Goal: Information Seeking & Learning: Learn about a topic

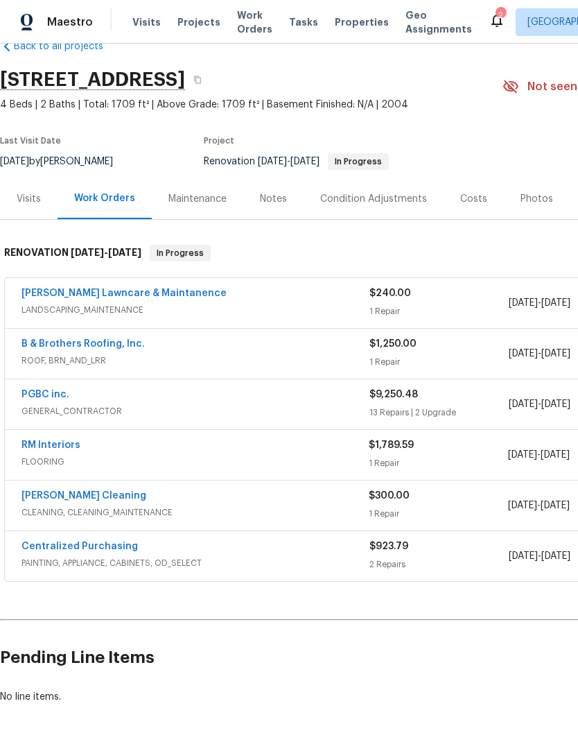
scroll to position [32, 0]
click at [488, 398] on div "$9,250.48" at bounding box center [439, 395] width 139 height 14
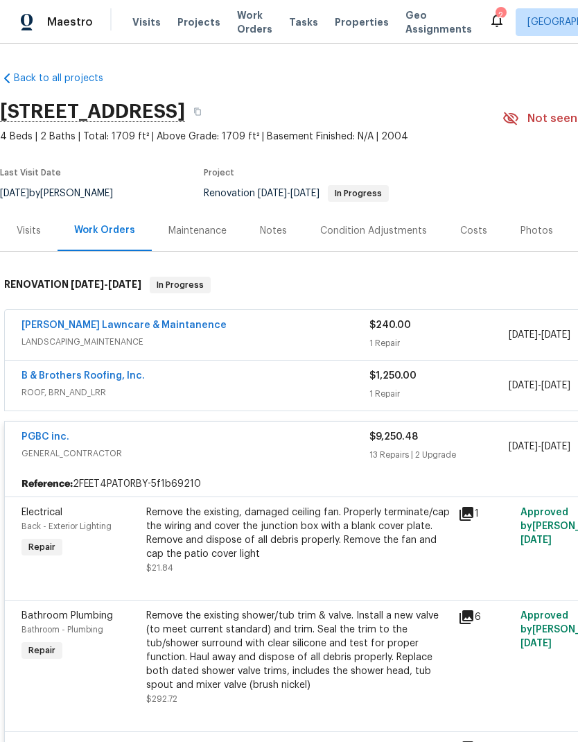
scroll to position [0, 0]
click at [51, 320] on link "[PERSON_NAME] Lawncare & Maintanence" at bounding box center [123, 325] width 205 height 10
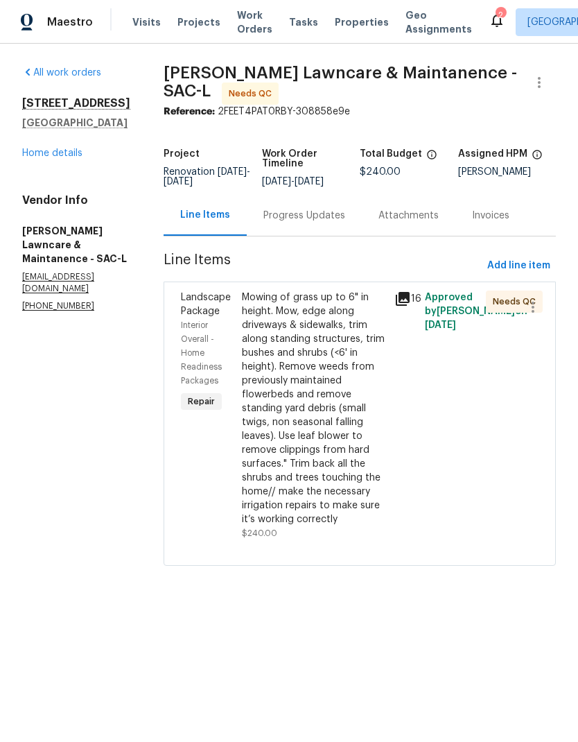
click at [336, 390] on div "Mowing of grass up to 6" in height. Mow, edge along driveways & sidewalks, trim…" at bounding box center [314, 409] width 144 height 236
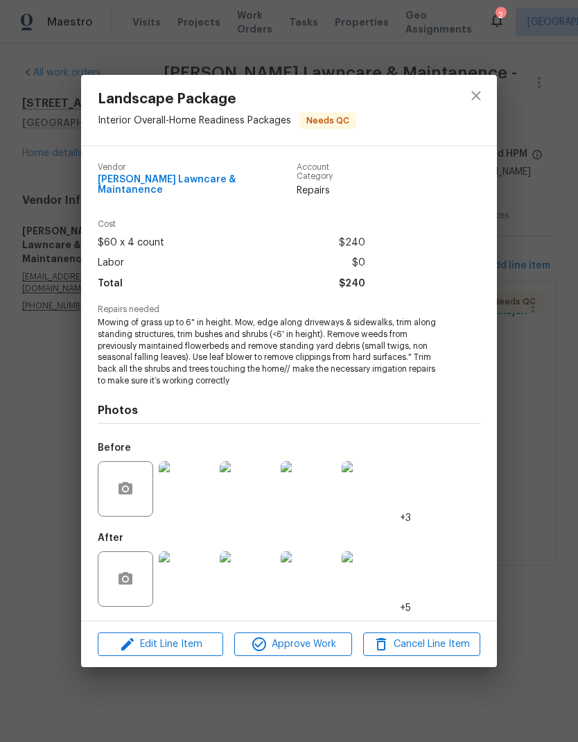
click at [191, 578] on img at bounding box center [186, 578] width 55 height 55
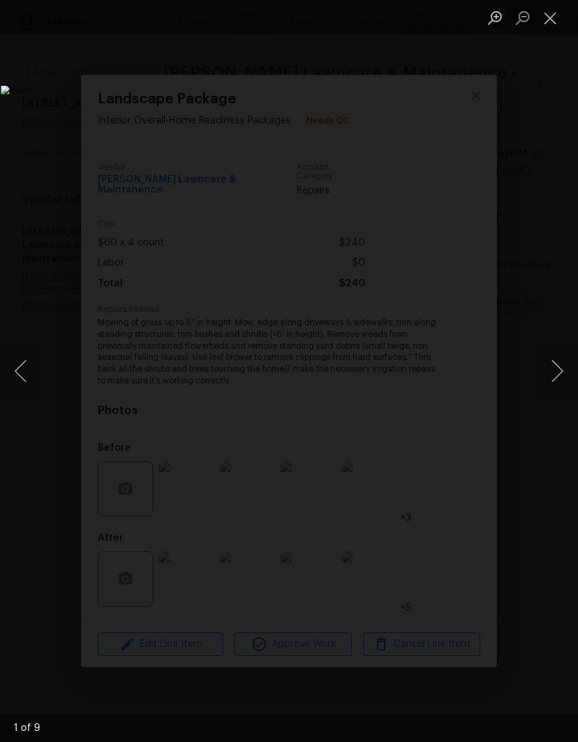
click at [555, 374] on button "Next image" at bounding box center [558, 370] width 42 height 55
click at [555, 377] on button "Next image" at bounding box center [558, 370] width 42 height 55
click at [558, 374] on button "Next image" at bounding box center [558, 370] width 42 height 55
click at [560, 374] on button "Next image" at bounding box center [558, 370] width 42 height 55
click at [560, 372] on button "Next image" at bounding box center [558, 370] width 42 height 55
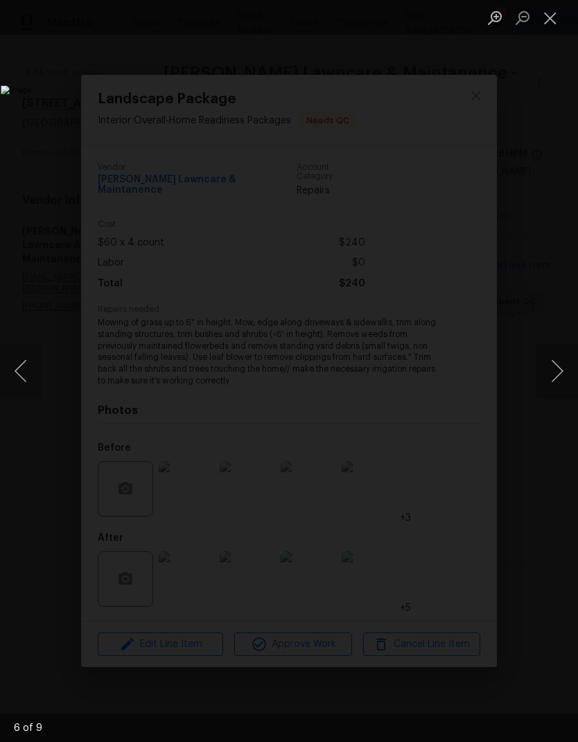
click at [558, 372] on button "Next image" at bounding box center [558, 370] width 42 height 55
click at [556, 372] on button "Next image" at bounding box center [558, 370] width 42 height 55
click at [558, 367] on button "Next image" at bounding box center [558, 370] width 42 height 55
click at [560, 367] on button "Next image" at bounding box center [558, 370] width 42 height 55
click at [555, 374] on button "Next image" at bounding box center [558, 370] width 42 height 55
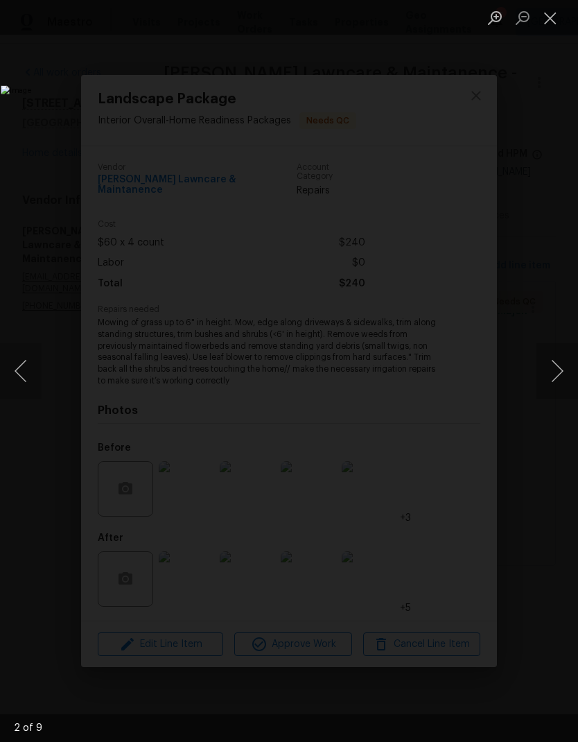
click at [560, 372] on button "Next image" at bounding box center [558, 370] width 42 height 55
click at [557, 369] on button "Next image" at bounding box center [558, 370] width 42 height 55
click at [558, 367] on button "Next image" at bounding box center [558, 370] width 42 height 55
click at [560, 363] on button "Next image" at bounding box center [558, 370] width 42 height 55
click at [556, 366] on button "Next image" at bounding box center [558, 370] width 42 height 55
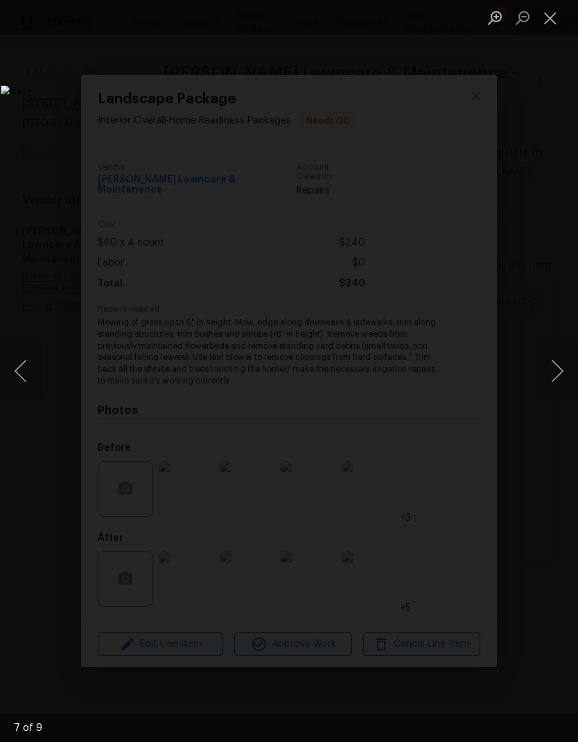
click at [557, 365] on button "Next image" at bounding box center [558, 370] width 42 height 55
click at [557, 16] on button "Close lightbox" at bounding box center [551, 18] width 28 height 24
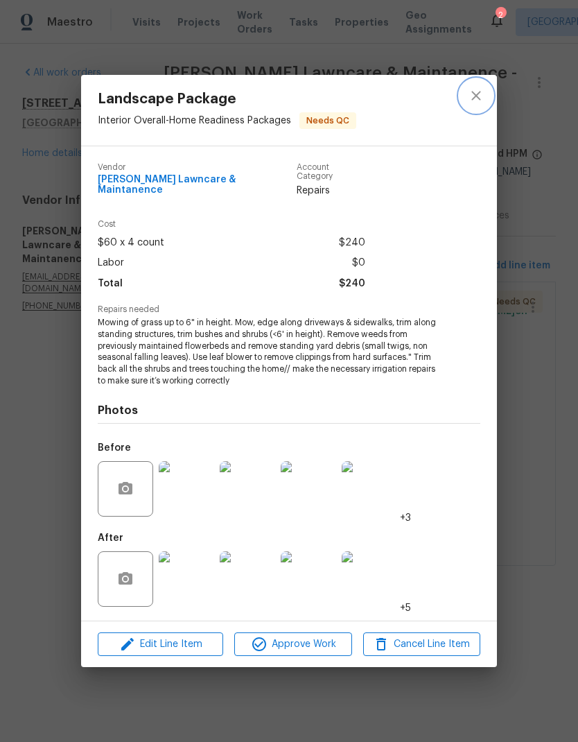
click at [481, 109] on button "close" at bounding box center [476, 95] width 33 height 33
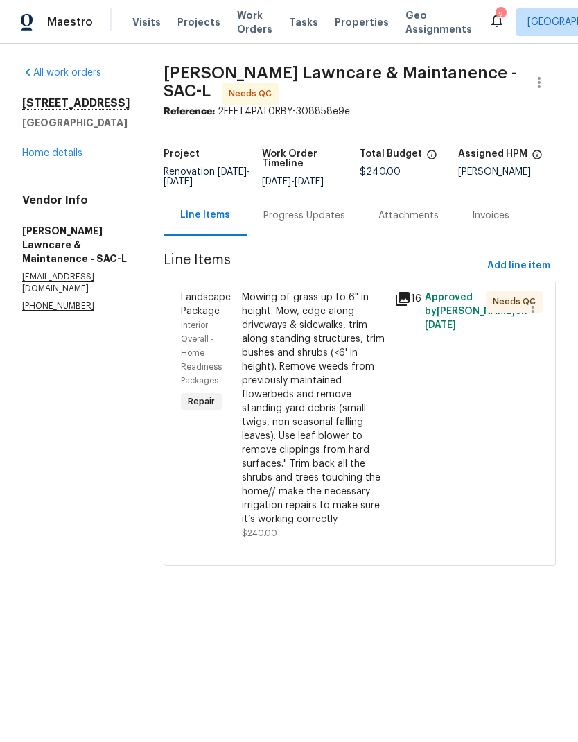
click at [431, 297] on span "Approved by [PERSON_NAME] on [DATE]" at bounding box center [476, 311] width 103 height 37
click at [334, 365] on div "Mowing of grass up to 6" in height. Mow, edge along driveways & sidewalks, trim…" at bounding box center [314, 409] width 144 height 236
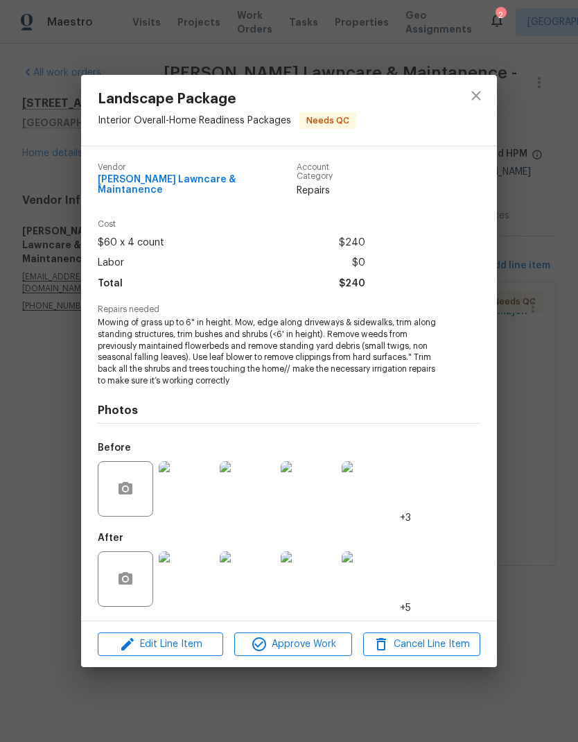
click at [184, 492] on img at bounding box center [186, 488] width 55 height 55
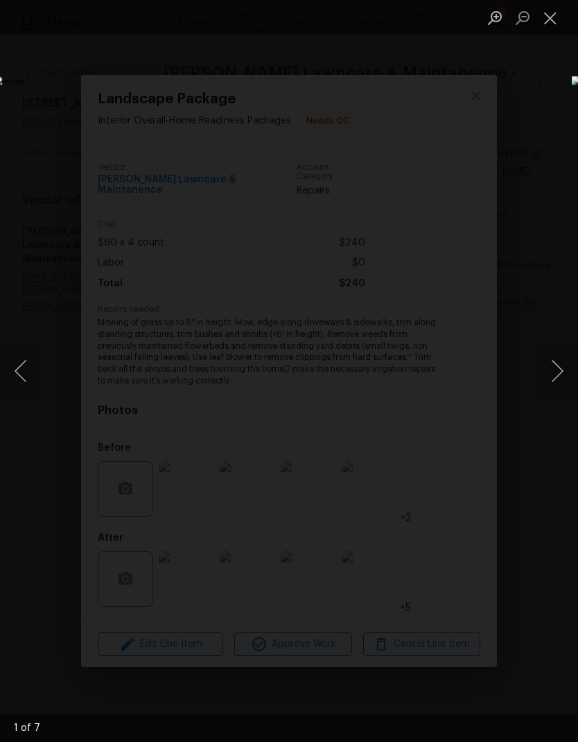
click at [554, 372] on button "Next image" at bounding box center [558, 370] width 42 height 55
click at [549, 369] on button "Next image" at bounding box center [558, 370] width 42 height 55
click at [558, 365] on button "Next image" at bounding box center [558, 370] width 42 height 55
click at [559, 363] on button "Next image" at bounding box center [558, 370] width 42 height 55
click at [556, 367] on button "Next image" at bounding box center [558, 370] width 42 height 55
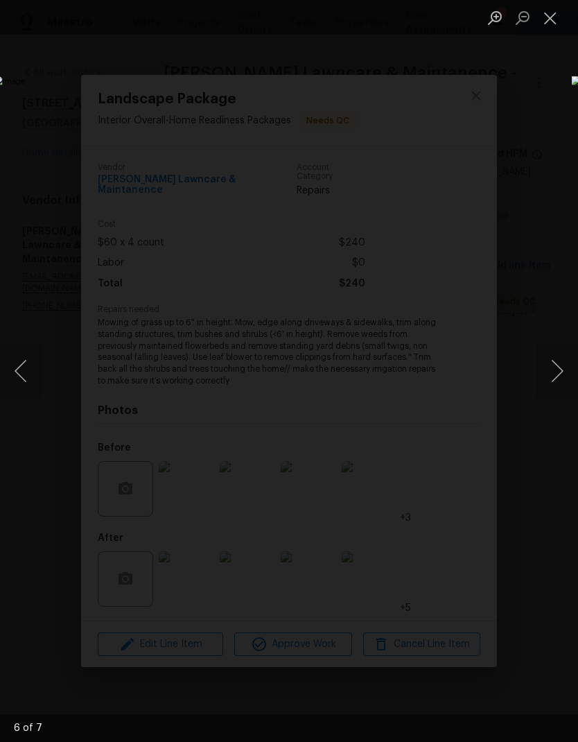
click at [556, 367] on button "Next image" at bounding box center [558, 370] width 42 height 55
click at [554, 367] on button "Next image" at bounding box center [558, 370] width 42 height 55
click at [551, 368] on button "Next image" at bounding box center [558, 370] width 42 height 55
click at [555, 365] on button "Next image" at bounding box center [558, 370] width 42 height 55
click at [25, 359] on button "Previous image" at bounding box center [21, 370] width 42 height 55
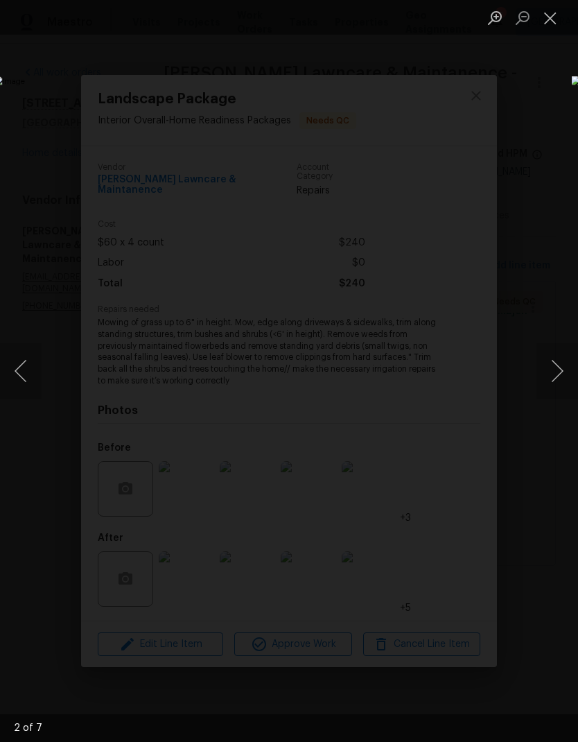
click at [558, 374] on button "Next image" at bounding box center [558, 370] width 42 height 55
click at [562, 365] on button "Next image" at bounding box center [558, 370] width 42 height 55
click at [559, 367] on button "Next image" at bounding box center [558, 370] width 42 height 55
click at [557, 365] on button "Next image" at bounding box center [558, 370] width 42 height 55
click at [559, 364] on button "Next image" at bounding box center [558, 370] width 42 height 55
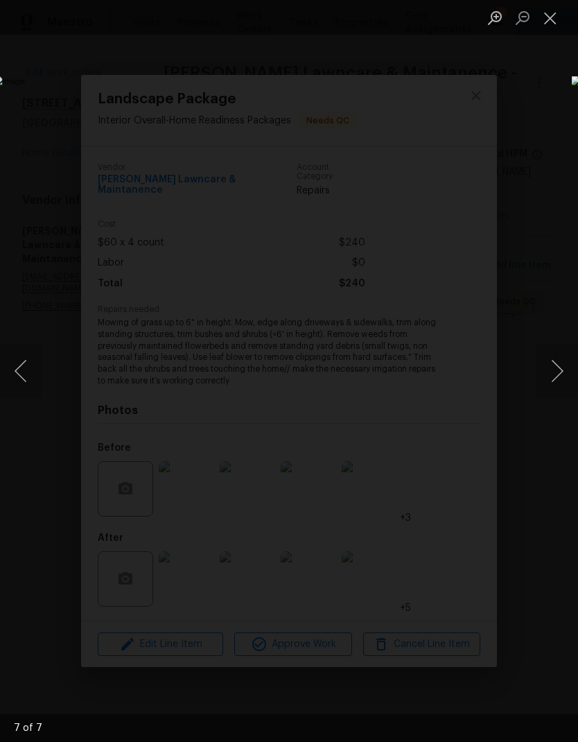
click at [556, 22] on button "Close lightbox" at bounding box center [551, 18] width 28 height 24
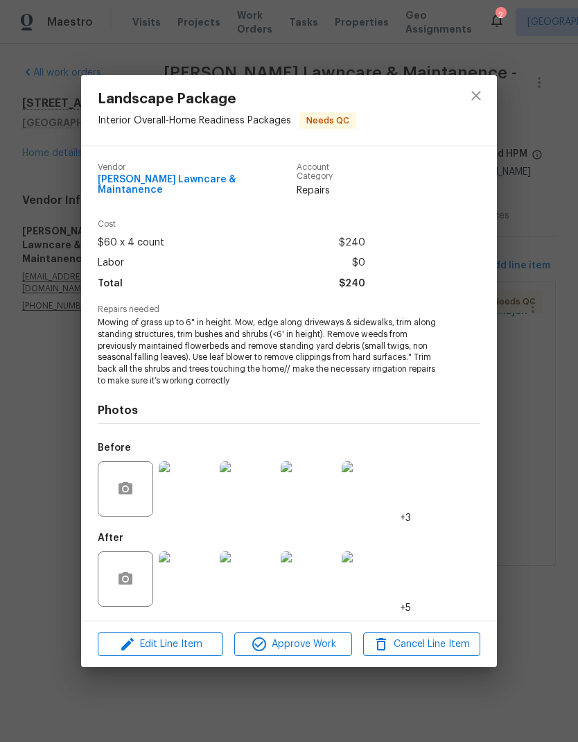
click at [186, 580] on img at bounding box center [186, 578] width 55 height 55
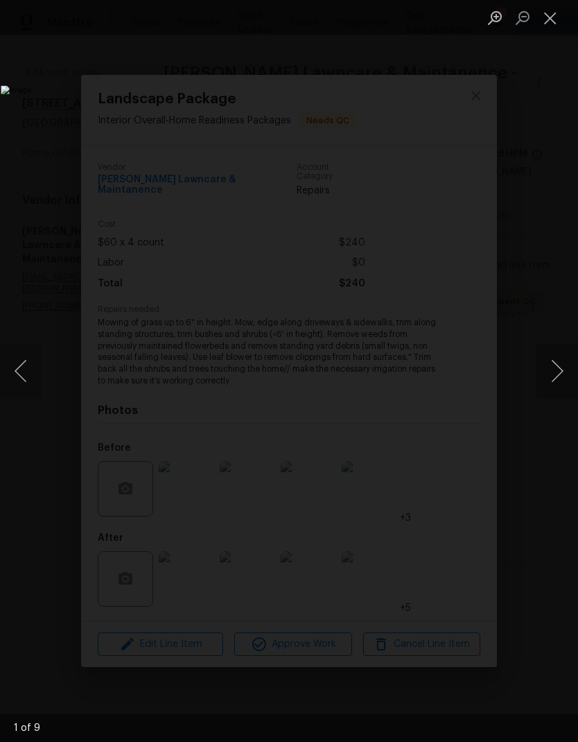
click at [562, 370] on button "Next image" at bounding box center [558, 370] width 42 height 55
click at [560, 367] on button "Next image" at bounding box center [558, 370] width 42 height 55
click at [556, 365] on button "Next image" at bounding box center [558, 370] width 42 height 55
click at [555, 371] on button "Next image" at bounding box center [558, 370] width 42 height 55
click at [557, 368] on button "Next image" at bounding box center [558, 370] width 42 height 55
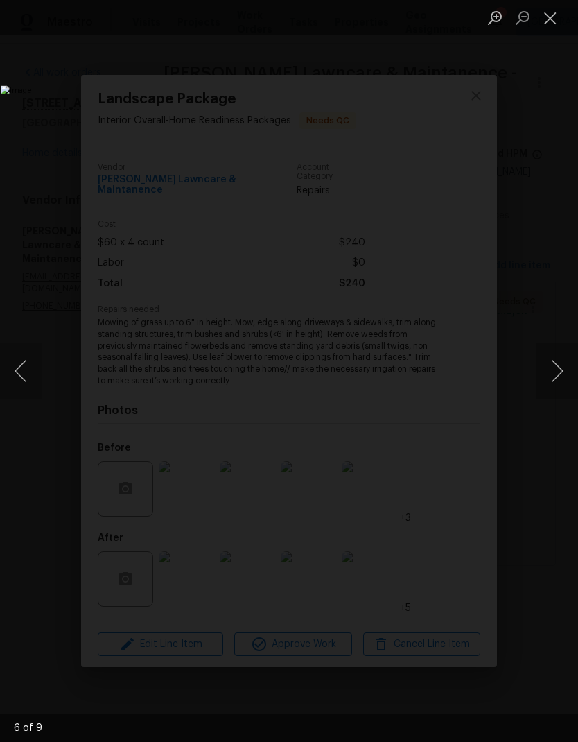
click at [558, 370] on button "Next image" at bounding box center [558, 370] width 42 height 55
click at [557, 370] on button "Next image" at bounding box center [558, 370] width 42 height 55
click at [559, 374] on button "Next image" at bounding box center [558, 370] width 42 height 55
click at [556, 14] on button "Close lightbox" at bounding box center [551, 18] width 28 height 24
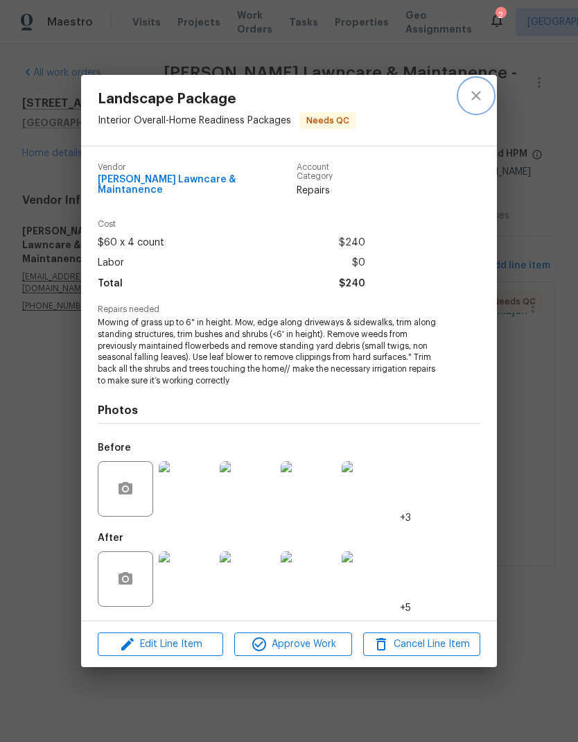
click at [478, 97] on icon "close" at bounding box center [476, 95] width 9 height 9
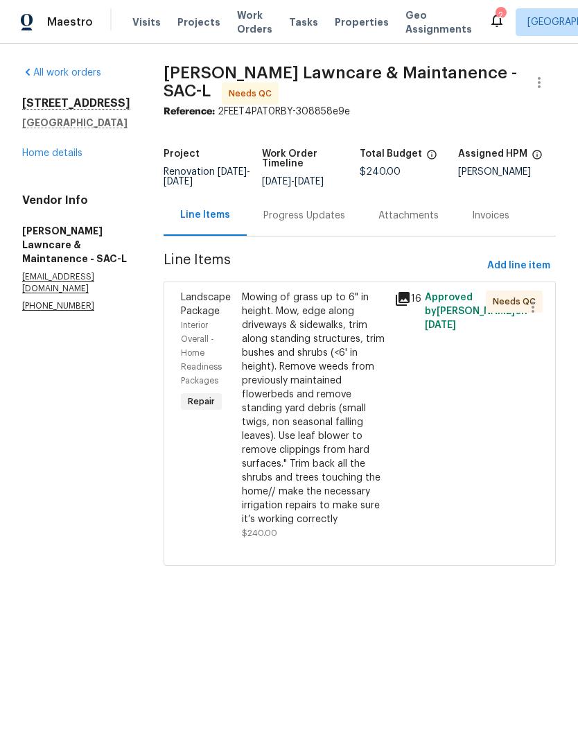
click at [67, 153] on link "Home details" at bounding box center [52, 153] width 60 height 10
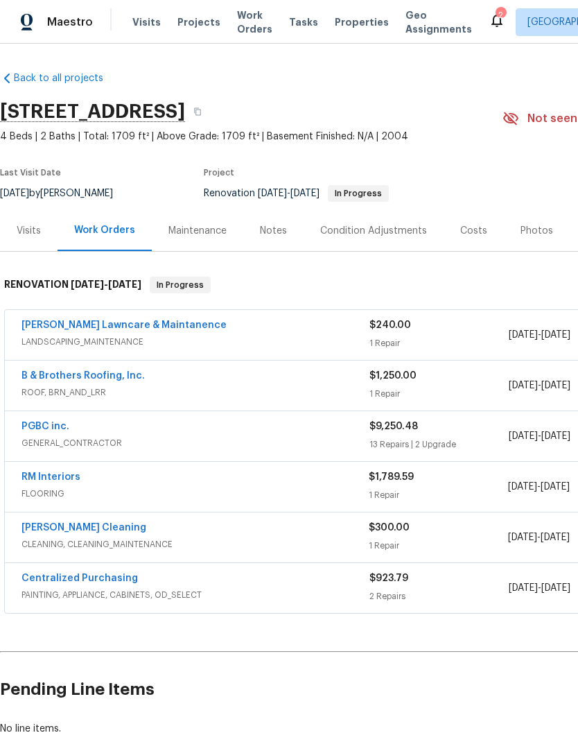
click at [474, 232] on div "Costs" at bounding box center [473, 231] width 27 height 14
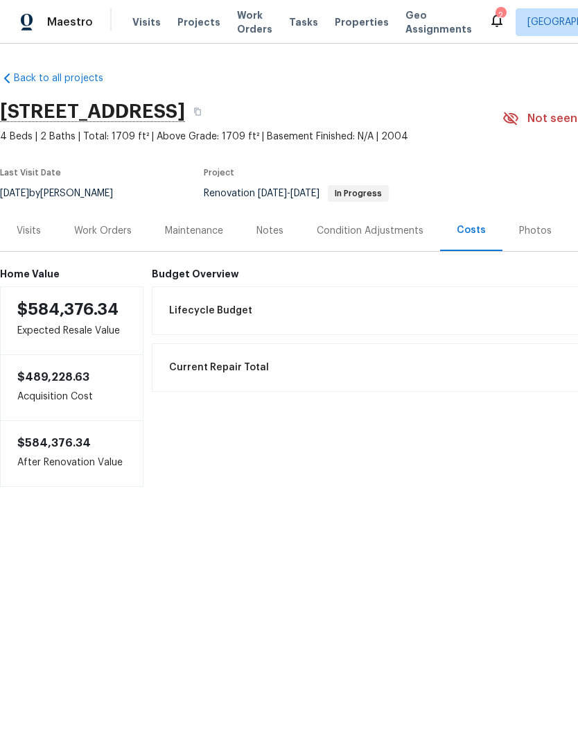
click at [282, 234] on div "Notes" at bounding box center [270, 231] width 27 height 14
